Goal: Task Accomplishment & Management: Manage account settings

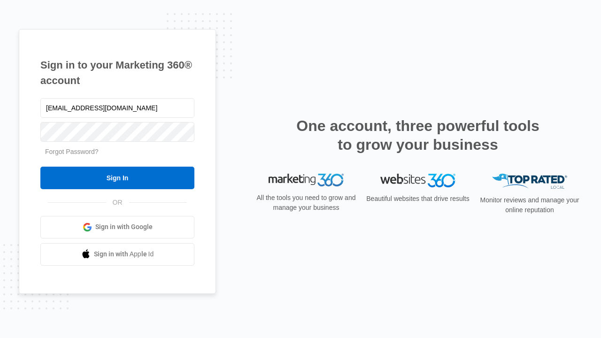
type input "[EMAIL_ADDRESS][DOMAIN_NAME]"
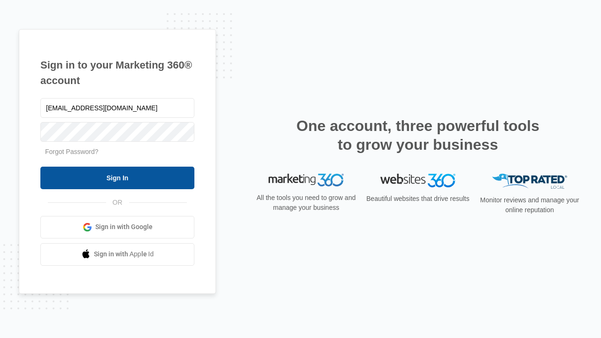
click at [117, 178] on input "Sign In" at bounding box center [117, 178] width 154 height 23
